Goal: Task Accomplishment & Management: Use online tool/utility

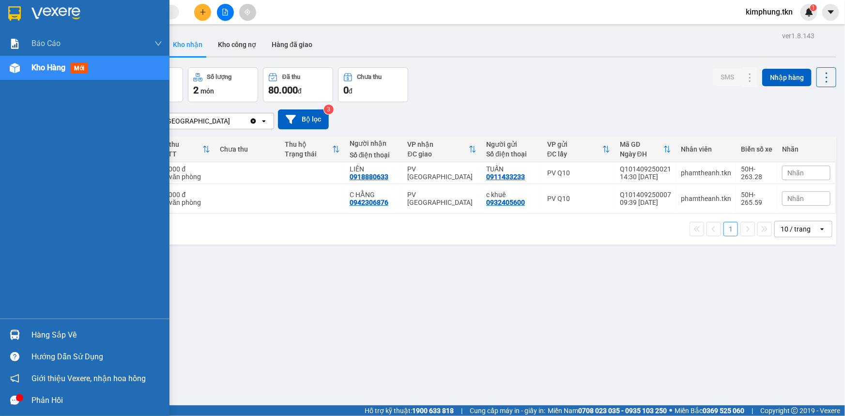
click at [65, 332] on div "Hàng sắp về" at bounding box center [96, 335] width 131 height 15
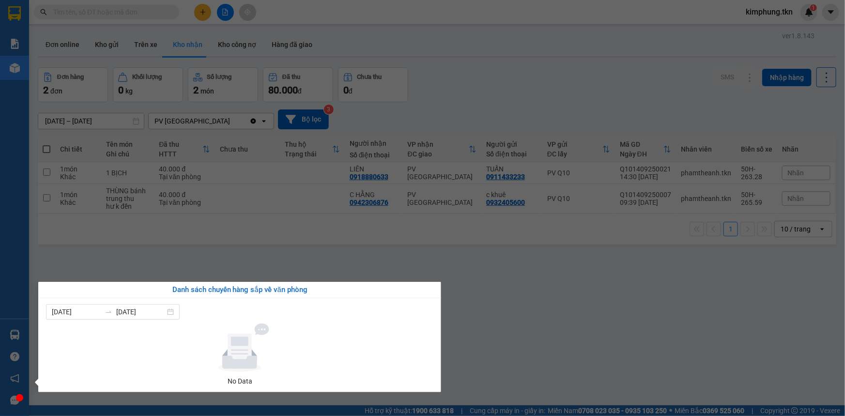
click at [519, 334] on section "Kết quả tìm kiếm ( 0 ) Bộ lọc No Data kimphung.tkn 1 Báo cáo Mẫu 1: Báo cáo dòn…" at bounding box center [422, 208] width 845 height 416
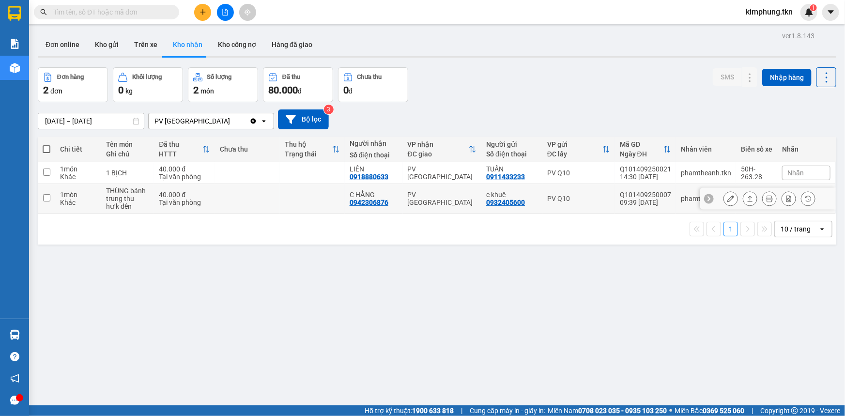
click at [727, 196] on icon at bounding box center [730, 198] width 7 height 7
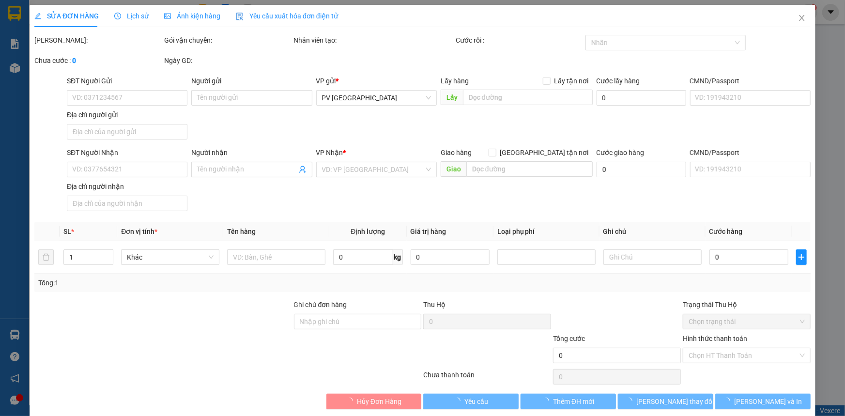
type input "0932405600"
type input "c khuê"
type input "0942306876"
type input "C HẰNG"
type input "40.000"
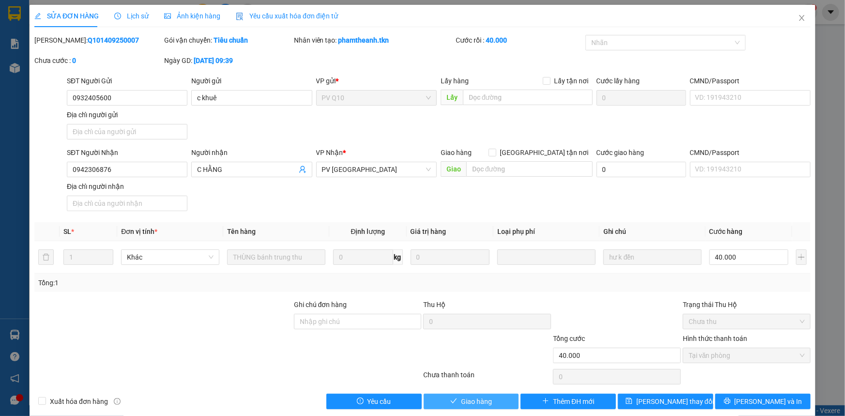
click at [475, 397] on span "Giao hàng" at bounding box center [476, 401] width 31 height 11
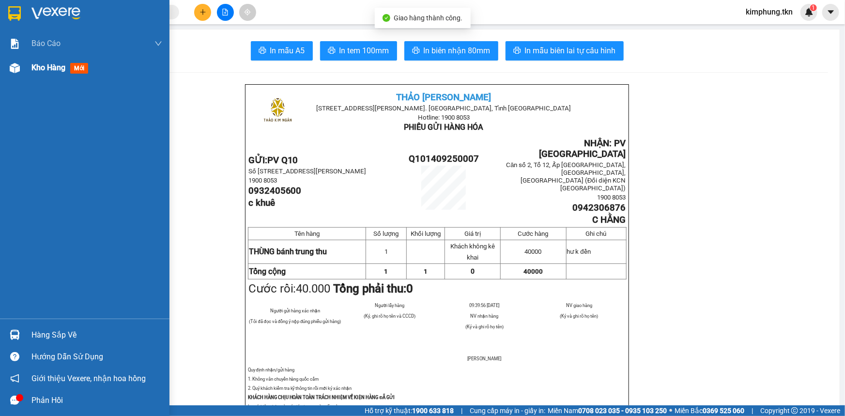
click at [43, 68] on span "Kho hàng" at bounding box center [48, 67] width 34 height 9
